Goal: Book appointment/travel/reservation

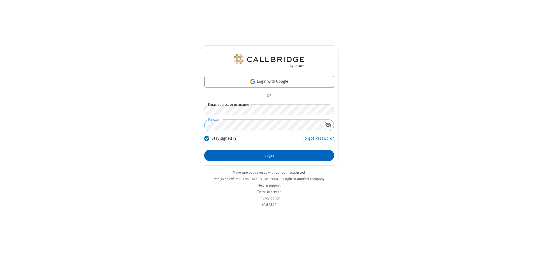
click at [269, 155] on button "Login" at bounding box center [269, 155] width 130 height 11
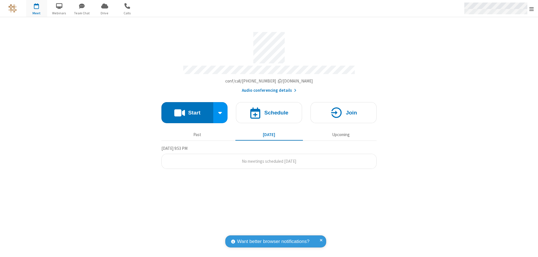
click at [532, 9] on span "Open menu" at bounding box center [532, 9] width 4 height 6
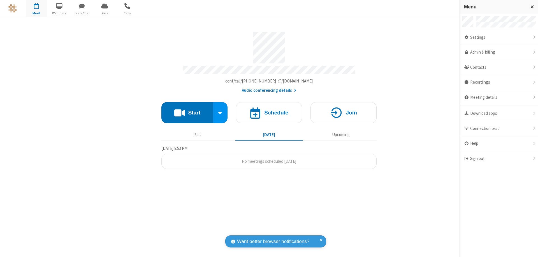
click at [36, 8] on span "button" at bounding box center [36, 6] width 21 height 10
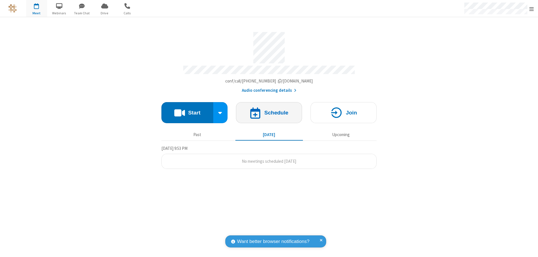
click at [269, 110] on h4 "Schedule" at bounding box center [276, 112] width 24 height 5
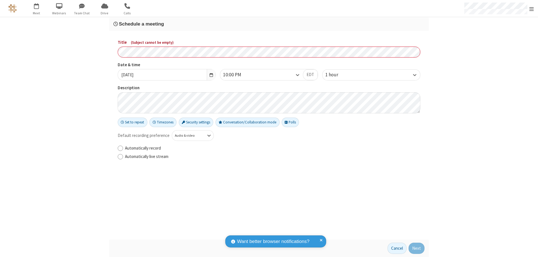
click at [269, 24] on h3 "Schedule a meeting" at bounding box center [269, 23] width 311 height 5
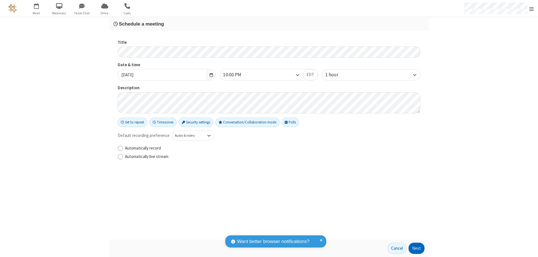
click at [417, 248] on button "Next" at bounding box center [417, 248] width 16 height 11
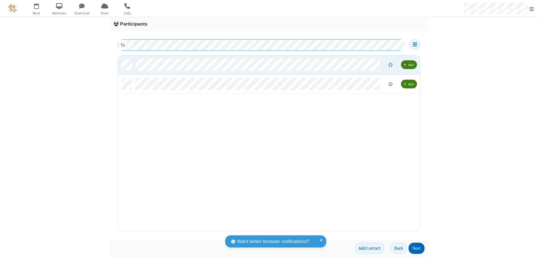
click at [417, 248] on button "Next" at bounding box center [417, 248] width 16 height 11
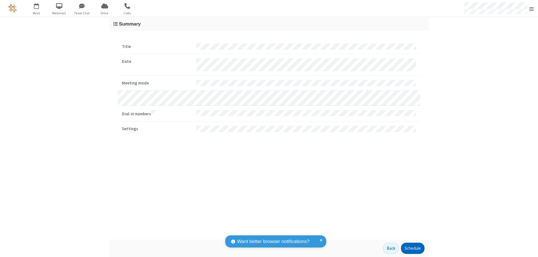
click at [413, 248] on button "Schedule" at bounding box center [413, 248] width 24 height 11
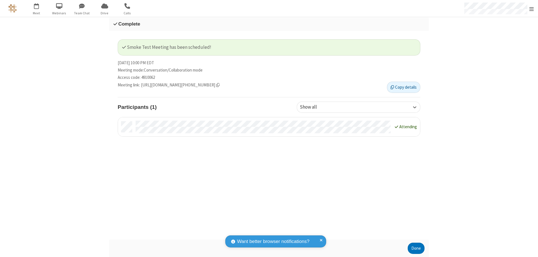
click at [416, 248] on button "Done" at bounding box center [416, 248] width 17 height 11
